Goal: Transaction & Acquisition: Obtain resource

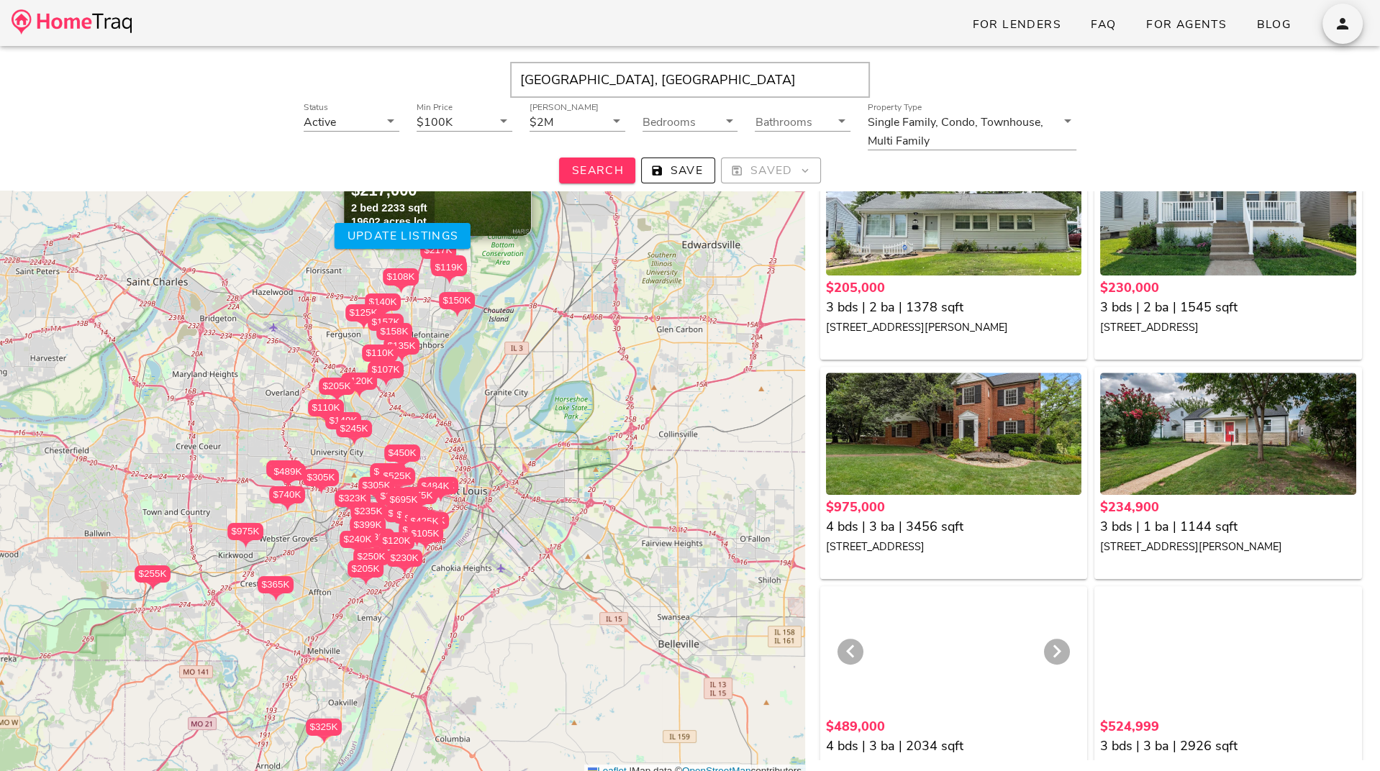
scroll to position [1406, 0]
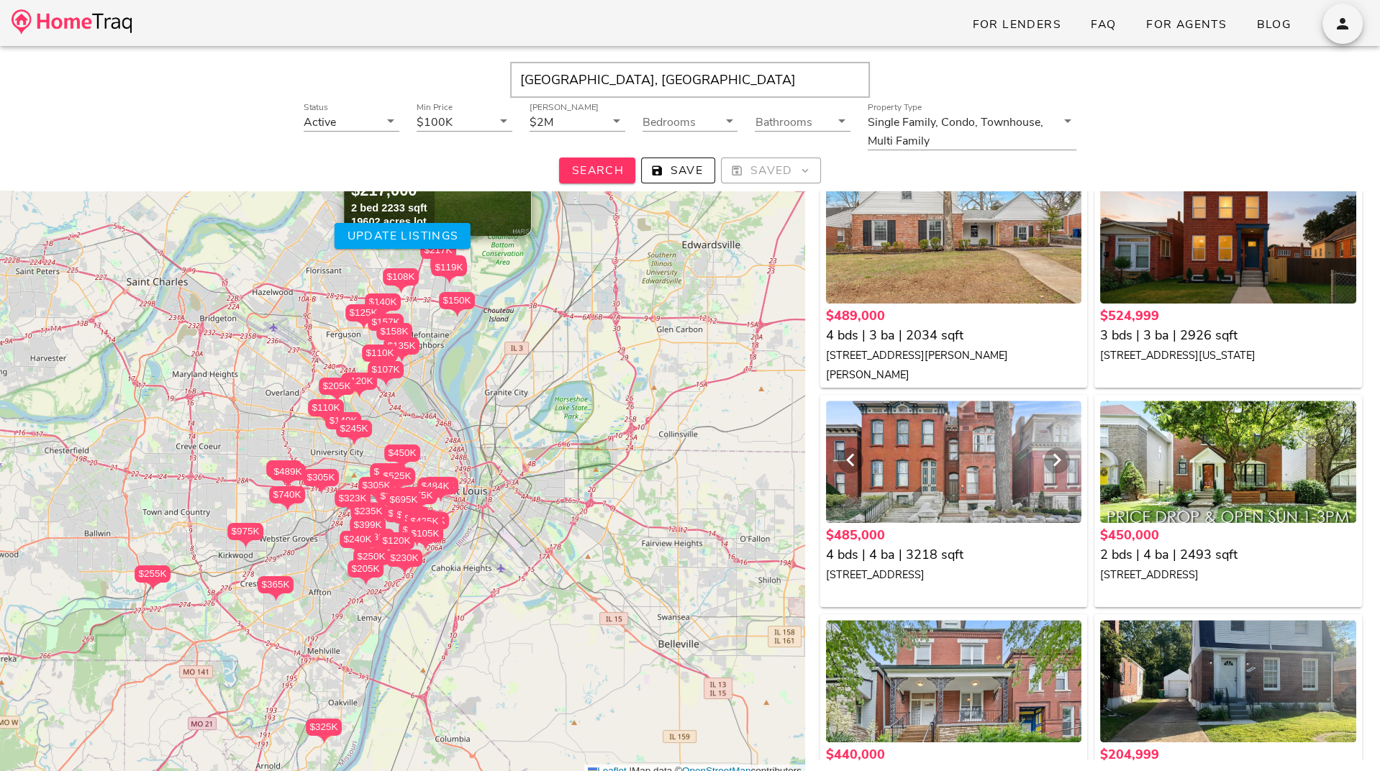
click at [990, 475] on div at bounding box center [954, 462] width 256 height 122
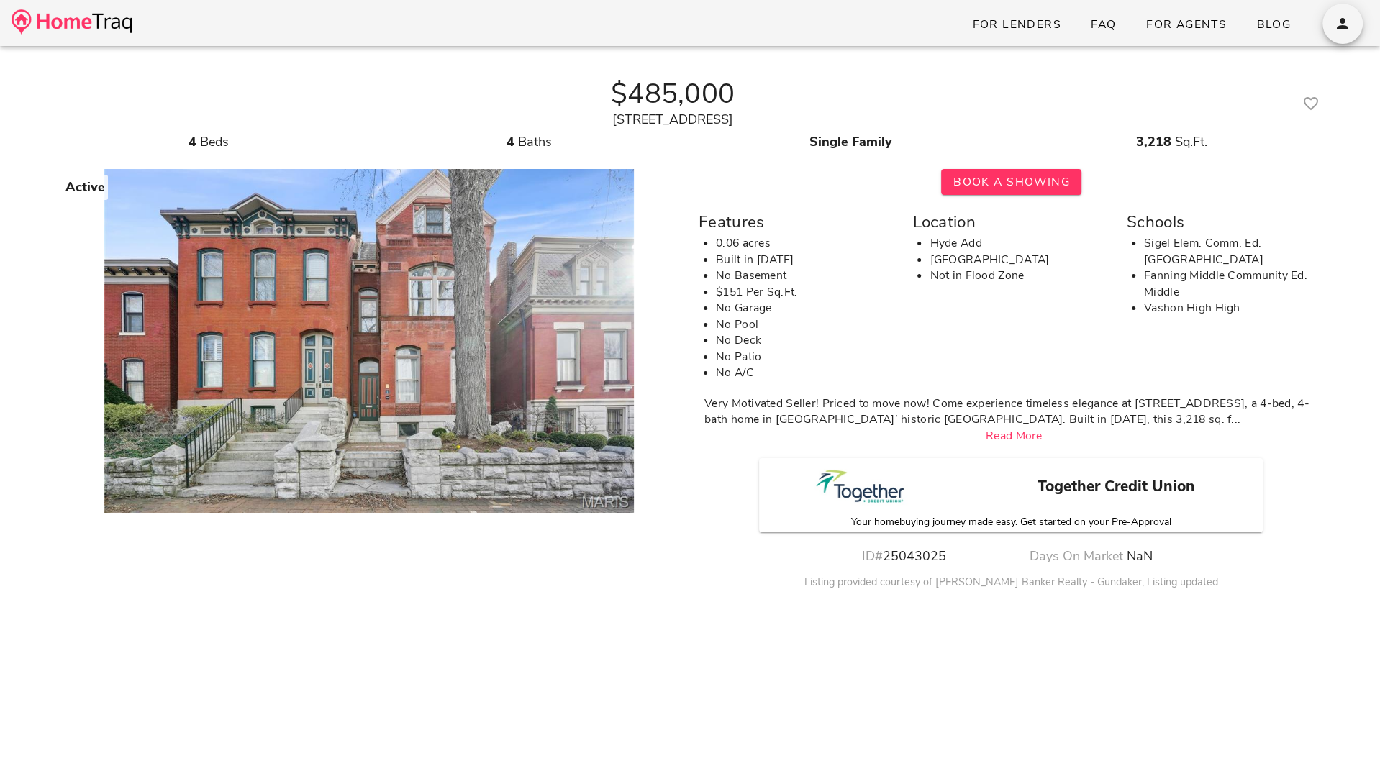
click at [814, 275] on li "No Basement" at bounding box center [805, 276] width 179 height 17
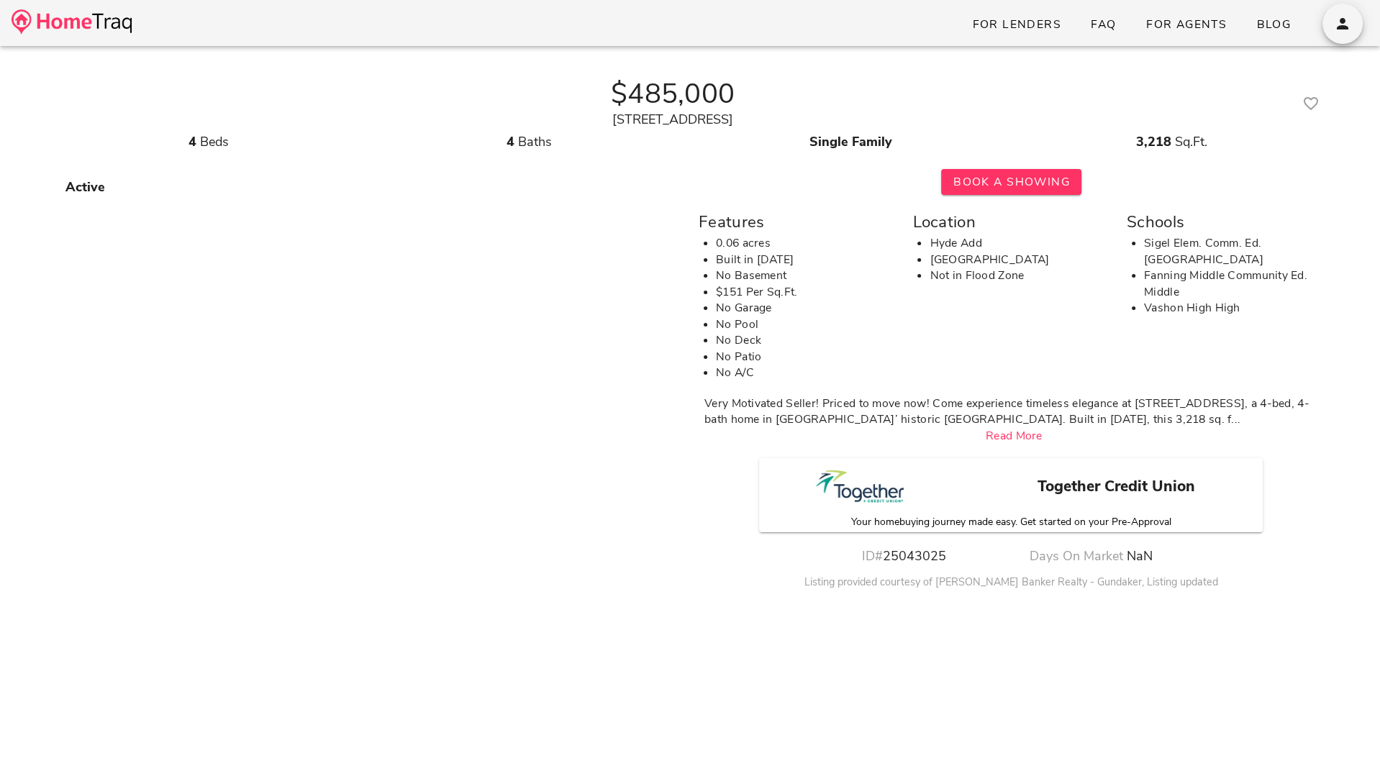
click at [911, 493] on div at bounding box center [864, 489] width 101 height 51
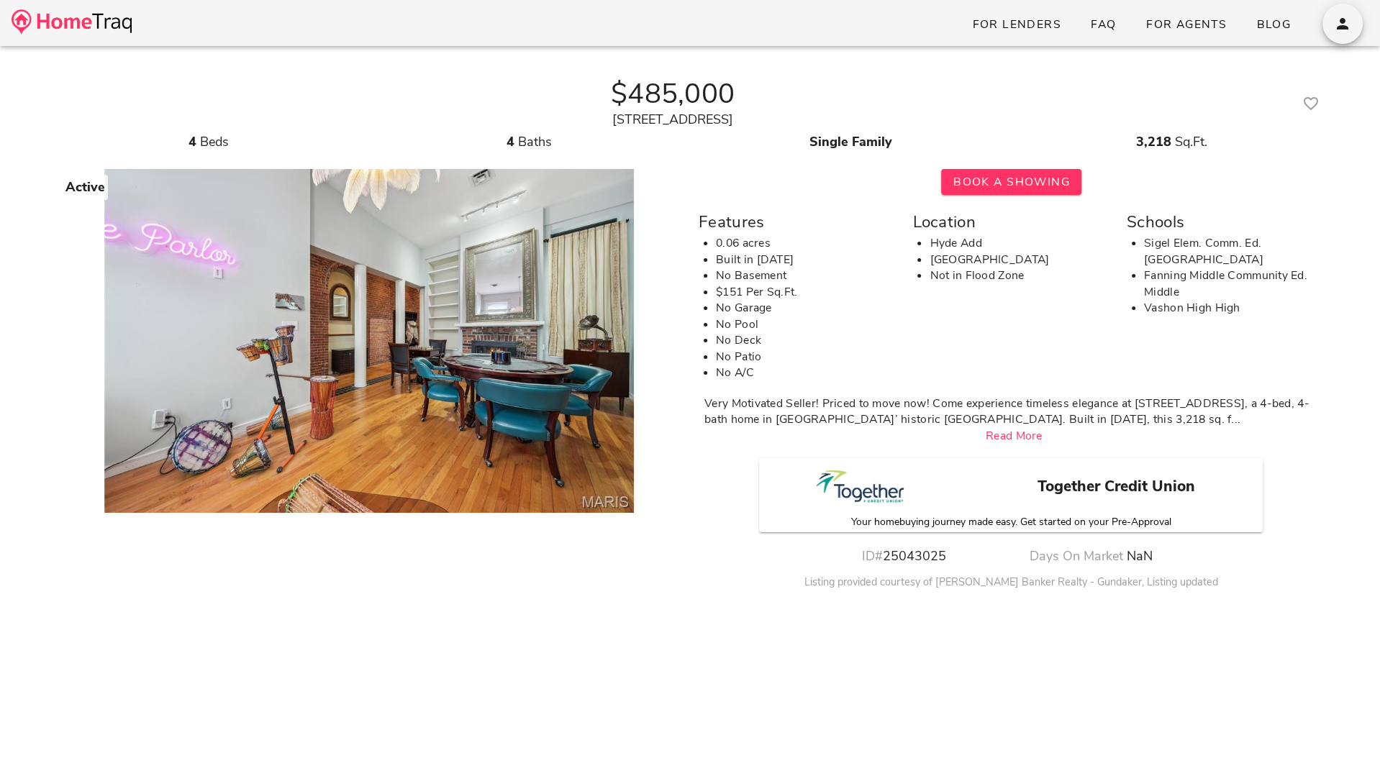
click at [1020, 508] on div "Together Credit Union Your homebuying journey made easy. Get started on your Pr…" at bounding box center [1011, 495] width 504 height 74
